Goal: Task Accomplishment & Management: Manage account settings

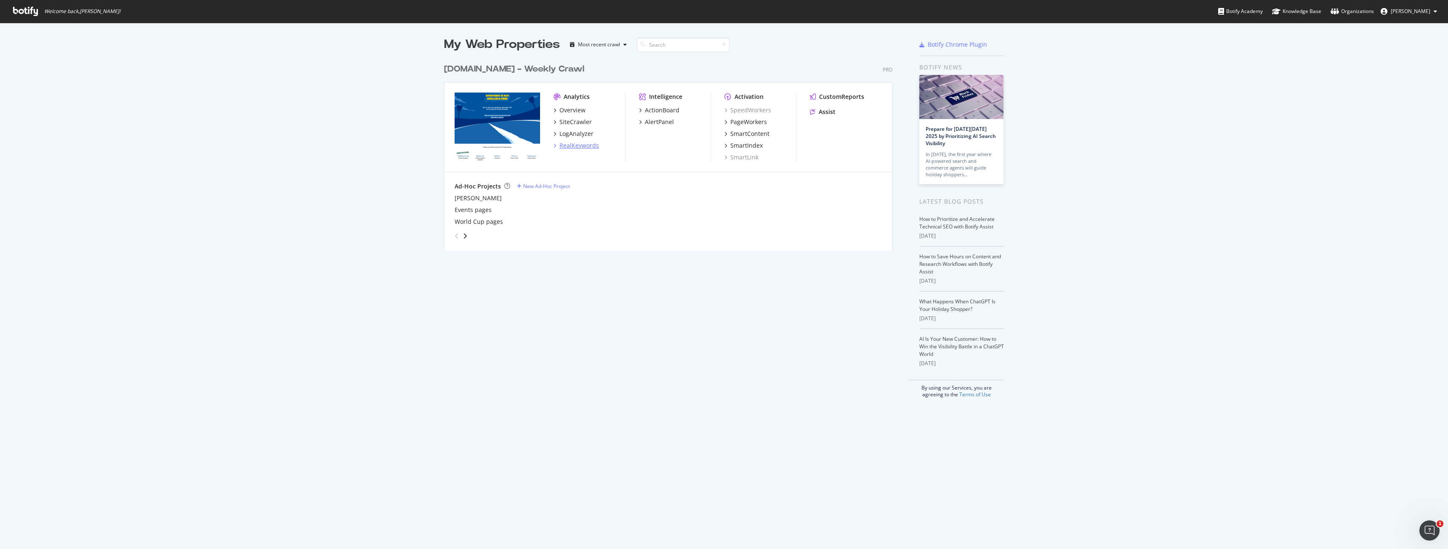
click at [572, 146] on div "RealKeywords" at bounding box center [579, 145] width 40 height 8
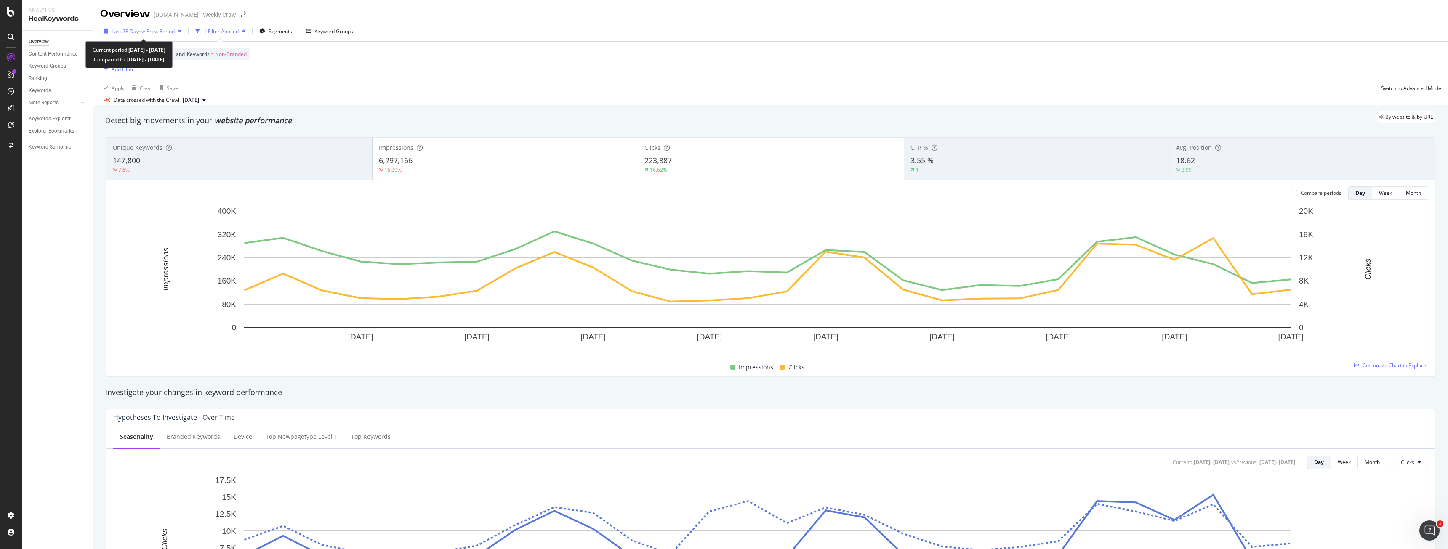
click at [158, 31] on span "vs Prev. Period" at bounding box center [157, 31] width 33 height 7
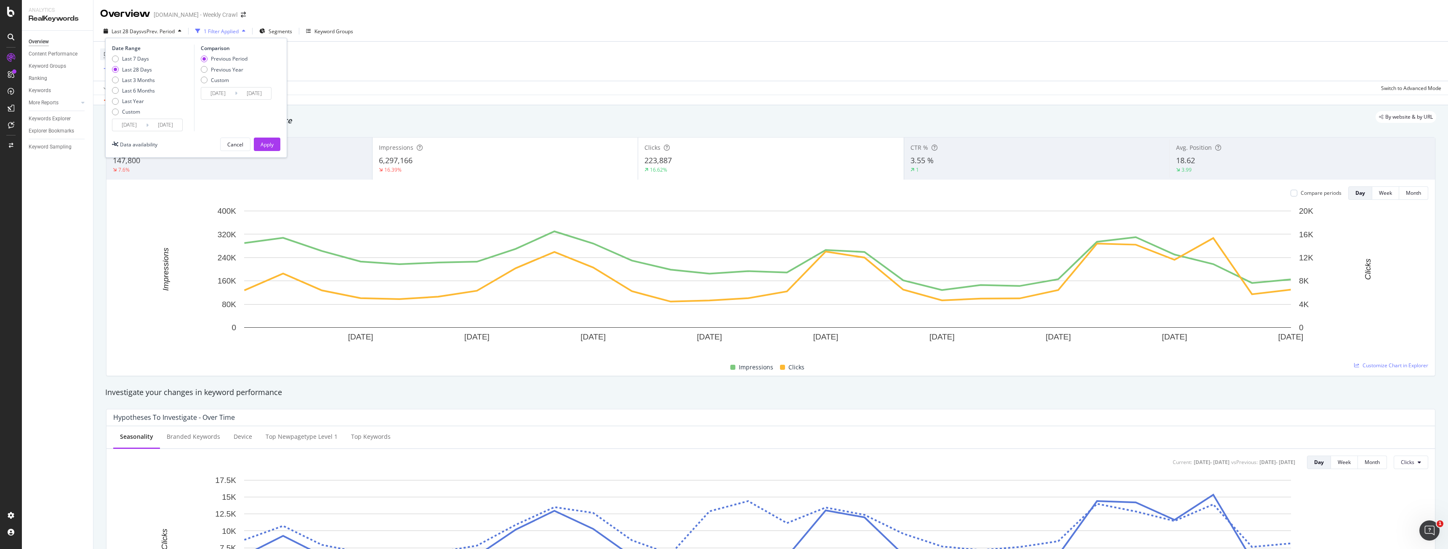
click at [362, 69] on div "Device = All and Country = All and Keywords = Non-Branded Add Filter" at bounding box center [770, 61] width 1341 height 39
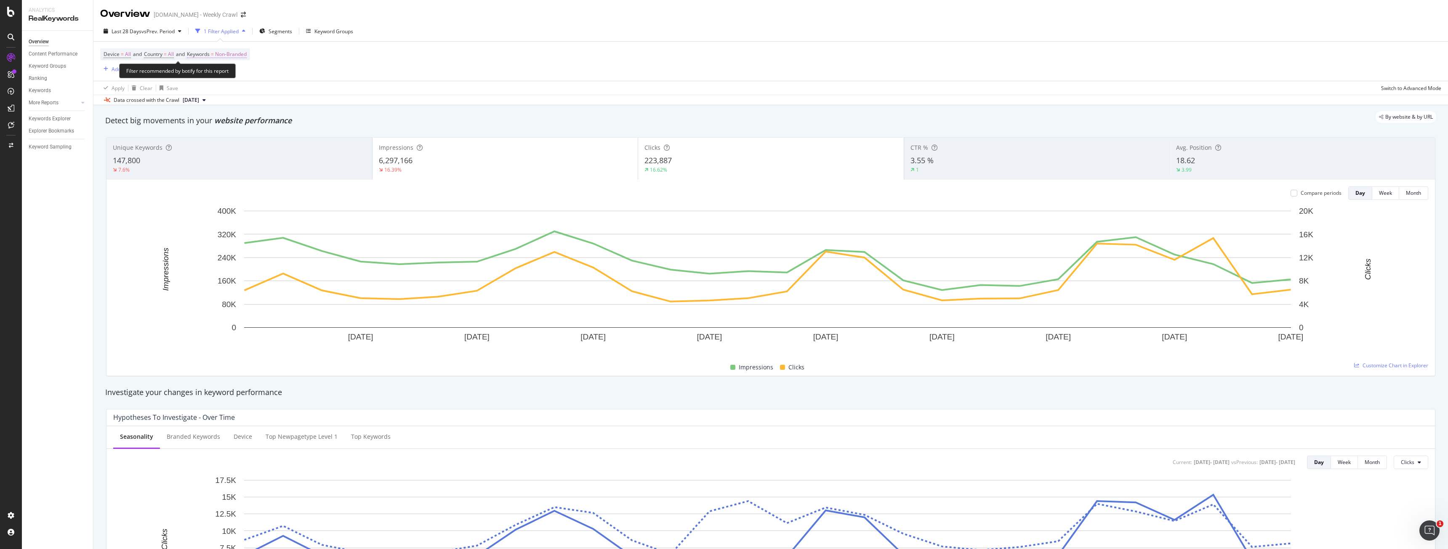
click at [243, 52] on span "Non-Branded" at bounding box center [231, 54] width 32 height 12
click at [232, 75] on span "Non-Branded" at bounding box center [216, 73] width 35 height 7
click at [235, 153] on div "Manage your Branded Keywords" at bounding box center [243, 153] width 75 height 9
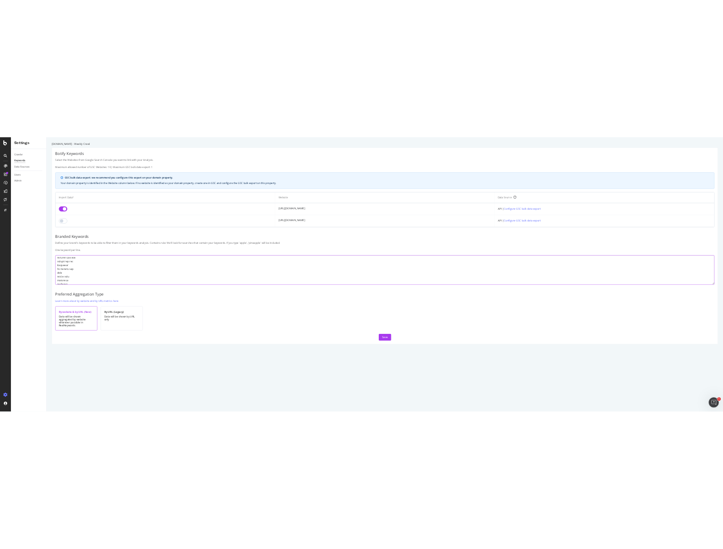
scroll to position [2634, 0]
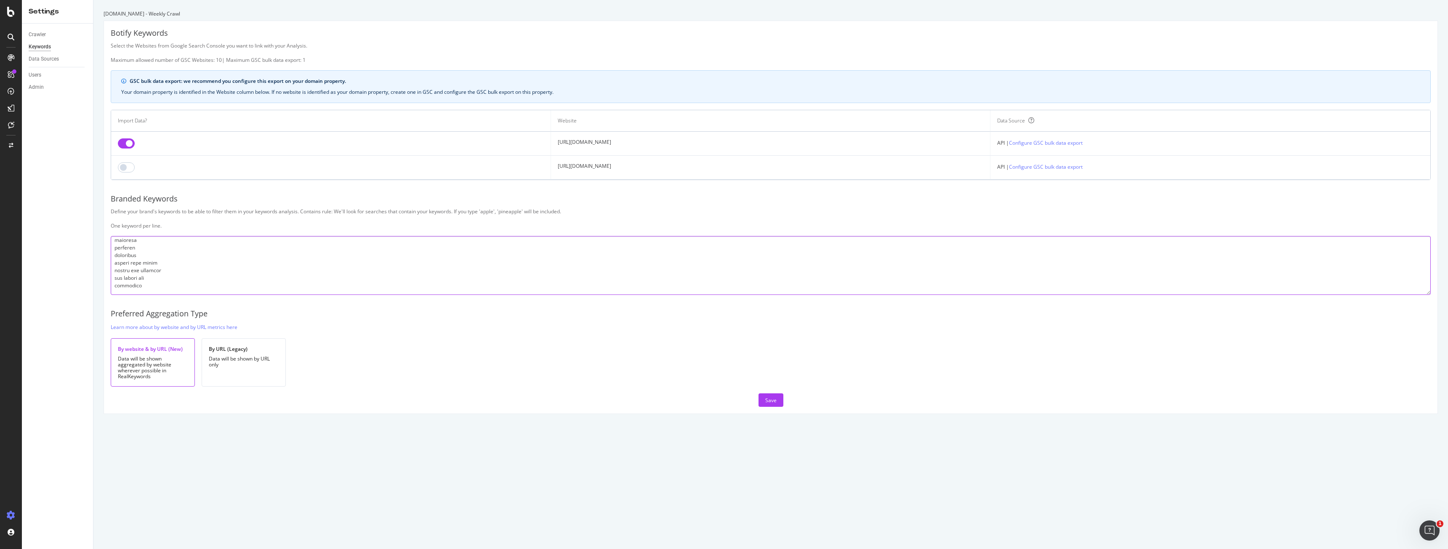
drag, startPoint x: 115, startPoint y: 246, endPoint x: 181, endPoint y: 302, distance: 86.9
click at [181, 302] on div "Botify Keywords Select the Websites from Google Search Console you want to link…" at bounding box center [771, 217] width 1334 height 393
